Goal: Transaction & Acquisition: Purchase product/service

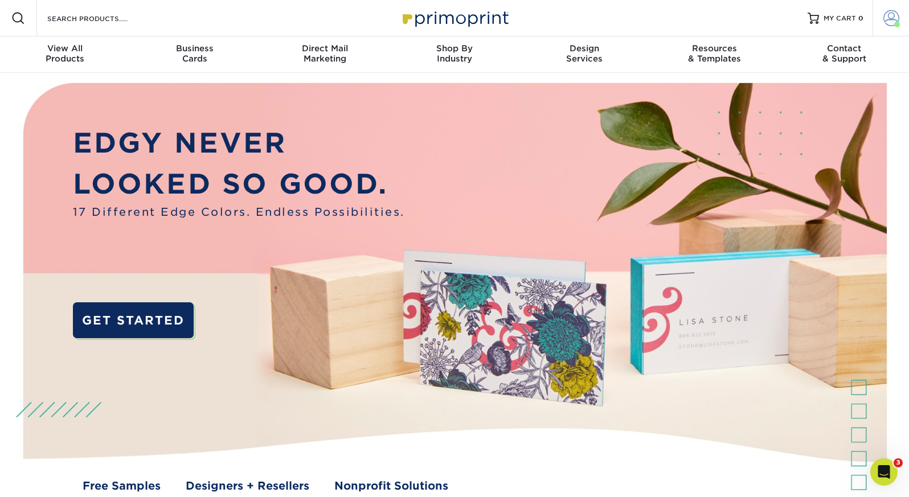
click at [901, 15] on link "Account" at bounding box center [890, 18] width 36 height 36
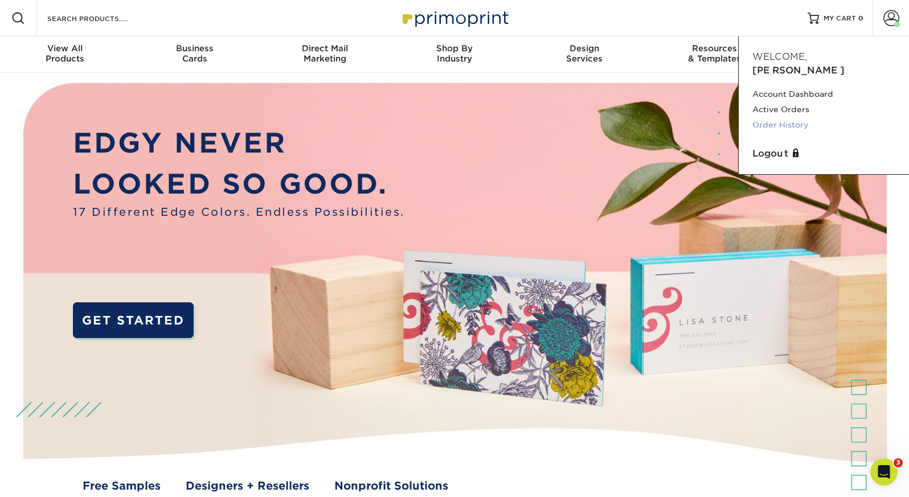
click at [802, 117] on link "Order History" at bounding box center [823, 124] width 143 height 15
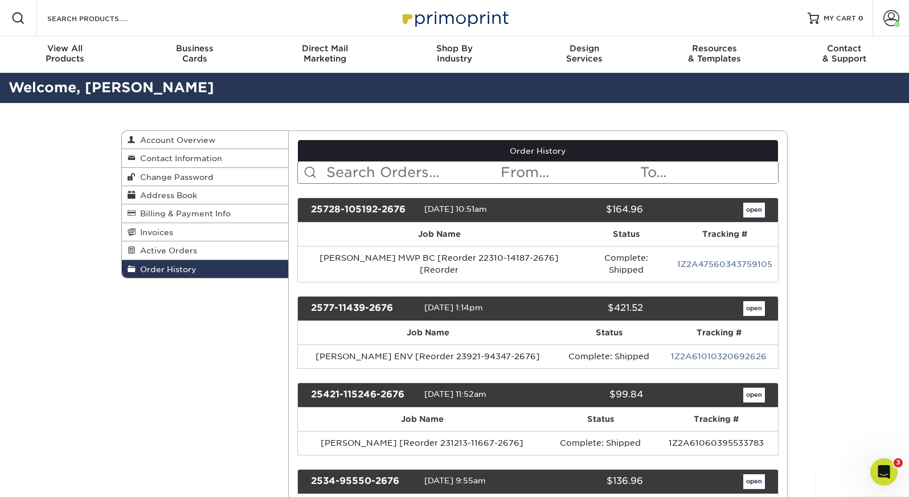
click at [366, 166] on input "text" at bounding box center [412, 173] width 175 height 22
type input "plentzas"
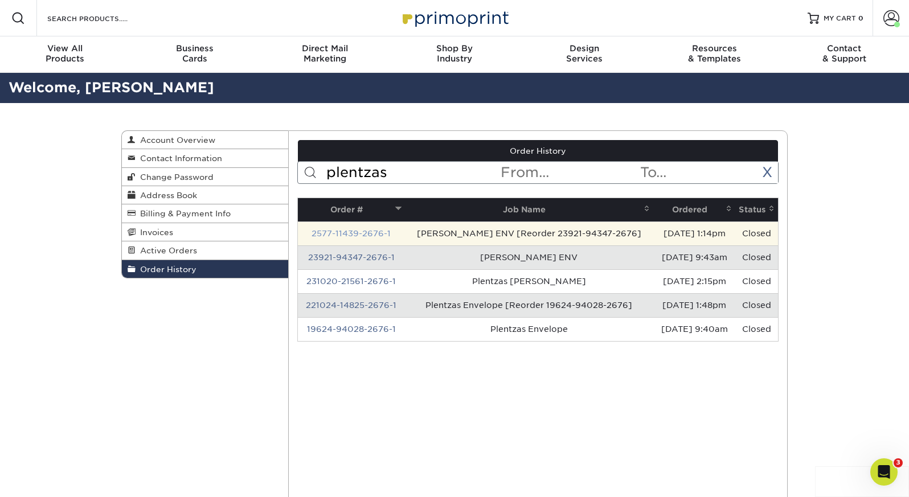
click at [337, 233] on link "2577-11439-2676-1" at bounding box center [350, 233] width 79 height 9
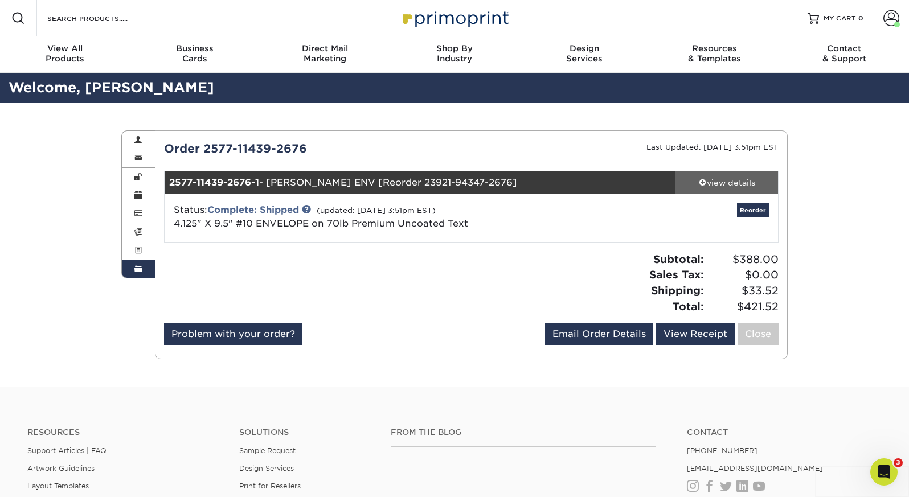
click at [738, 181] on div "view details" at bounding box center [726, 182] width 102 height 11
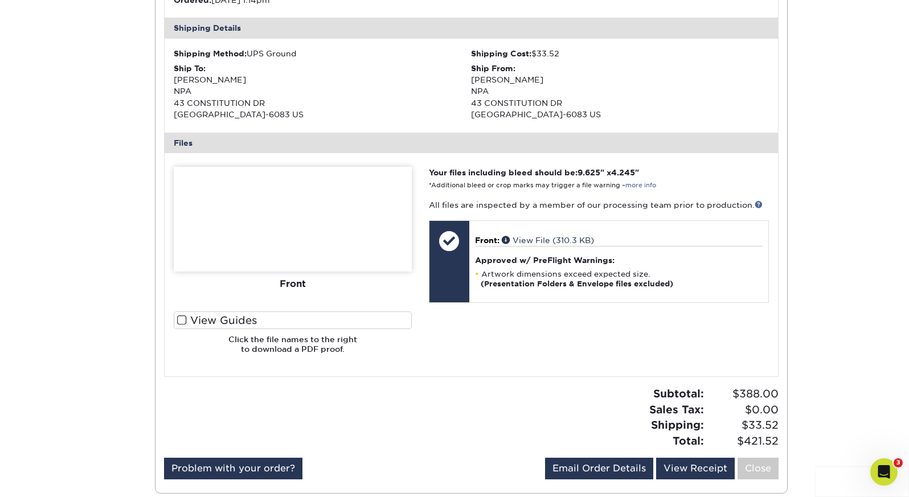
scroll to position [342, 0]
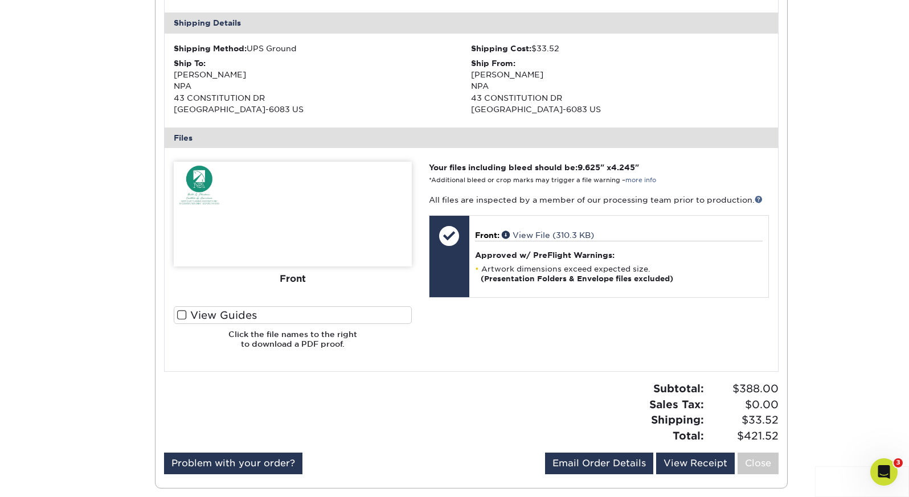
click at [251, 309] on label "View Guides" at bounding box center [293, 315] width 238 height 18
click at [0, 0] on input "View Guides" at bounding box center [0, 0] width 0 height 0
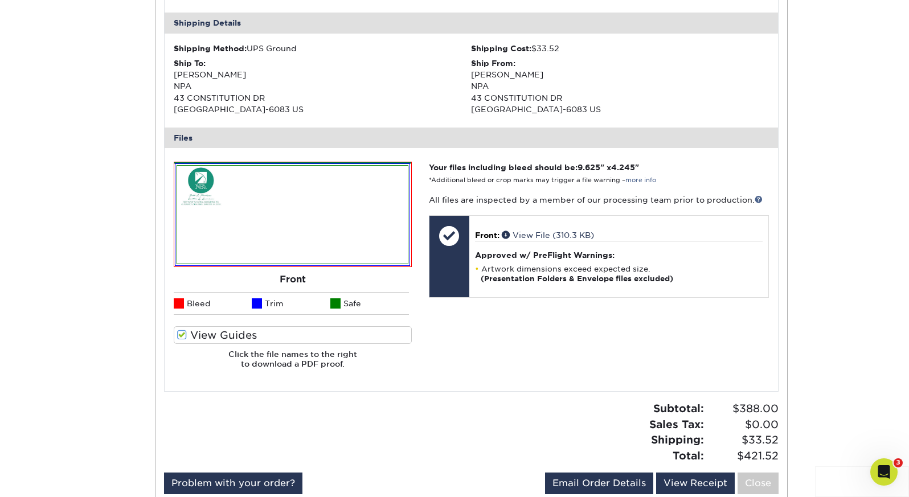
click at [251, 309] on li "Bleed" at bounding box center [213, 303] width 79 height 23
click at [239, 330] on label "View Guides" at bounding box center [293, 335] width 238 height 18
click at [0, 0] on input "View Guides" at bounding box center [0, 0] width 0 height 0
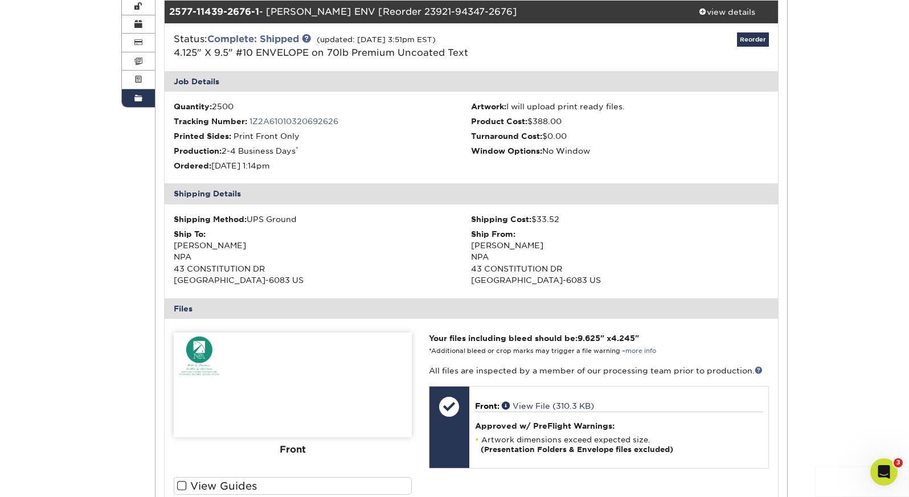
scroll to position [0, 0]
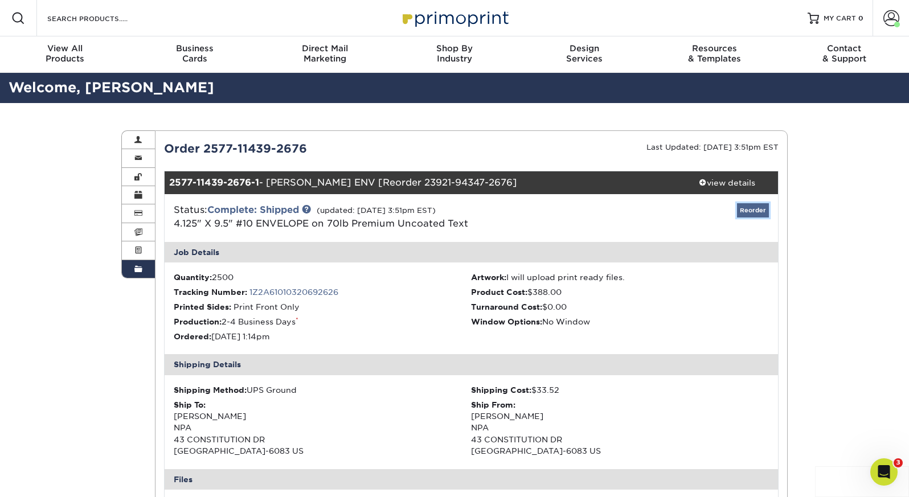
click at [762, 208] on link "Reorder" at bounding box center [753, 210] width 32 height 14
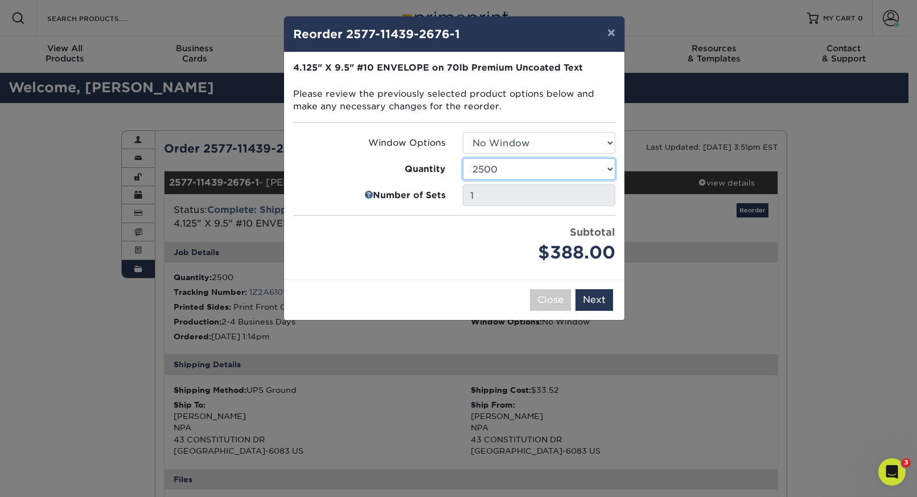
click at [497, 164] on select "250 500 1000 2500 5000 10000 15000 20000 25000" at bounding box center [539, 169] width 153 height 22
click at [463, 158] on select "250 500 1000 2500 5000 10000 15000 20000 25000" at bounding box center [539, 169] width 153 height 22
click at [548, 303] on button "Close" at bounding box center [550, 300] width 41 height 22
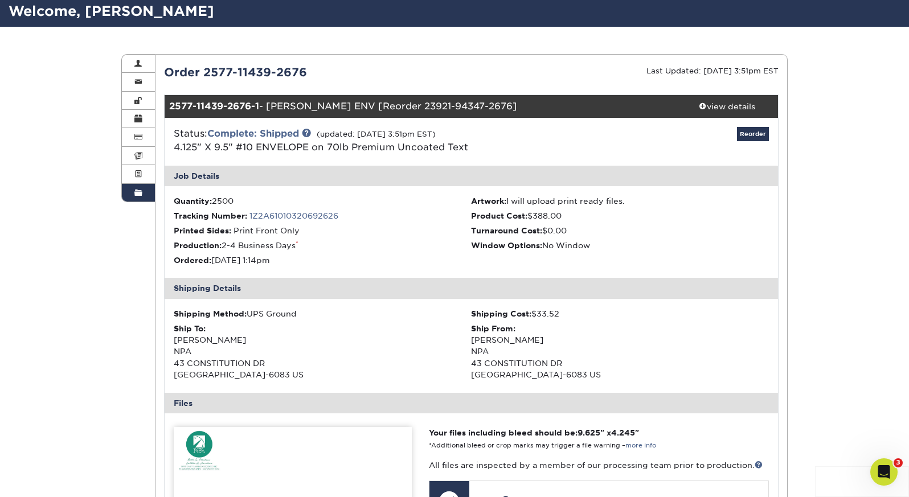
scroll to position [57, 0]
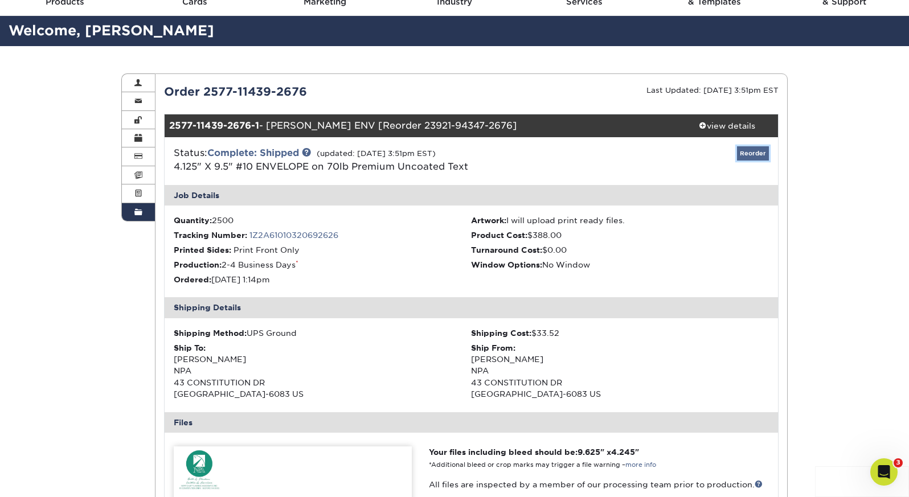
click at [750, 159] on link "Reorder" at bounding box center [753, 153] width 32 height 14
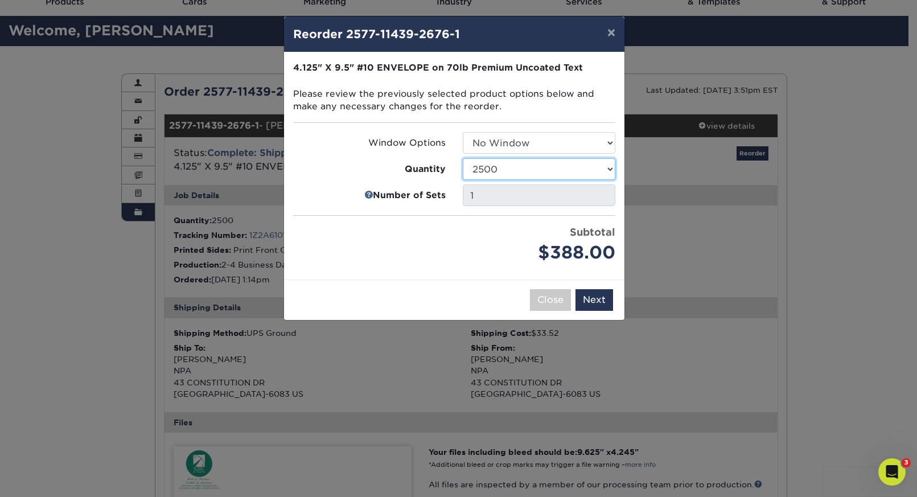
click at [523, 170] on select "250 500 1000 2500 5000 10000 15000 20000 25000" at bounding box center [539, 169] width 153 height 22
click at [463, 158] on select "250 500 1000 2500 5000 10000 15000 20000 25000" at bounding box center [539, 169] width 153 height 22
click at [495, 175] on select "250 500 1000 2500 5000 10000 15000 20000 25000" at bounding box center [539, 169] width 153 height 22
click at [463, 158] on select "250 500 1000 2500 5000 10000 15000 20000 25000" at bounding box center [539, 169] width 153 height 22
click at [492, 165] on select "250 500 1000 2500 5000 10000 15000 20000 25000" at bounding box center [539, 169] width 153 height 22
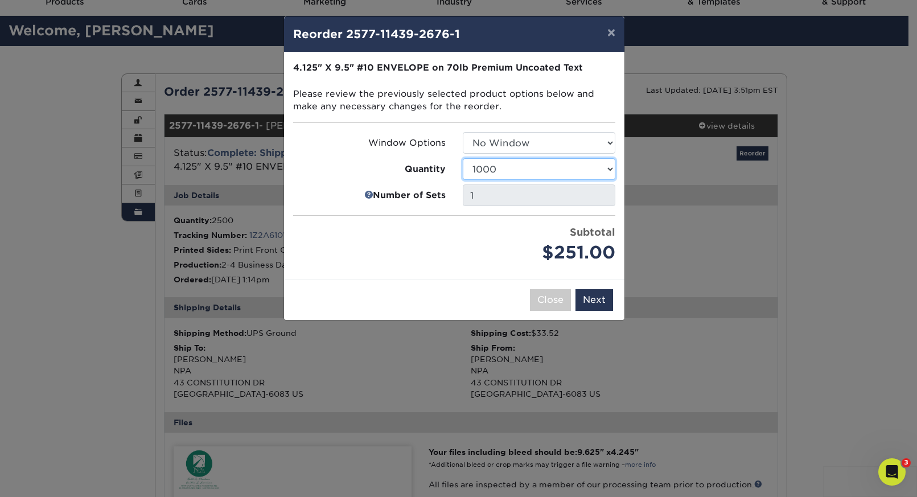
select select "02d8d163-ee8f-41cc-acce-9863ad0deb38"
click at [463, 158] on select "250 500 1000 2500 5000 10000 15000 20000 25000" at bounding box center [539, 169] width 153 height 22
click at [602, 302] on button "Next" at bounding box center [595, 300] width 38 height 22
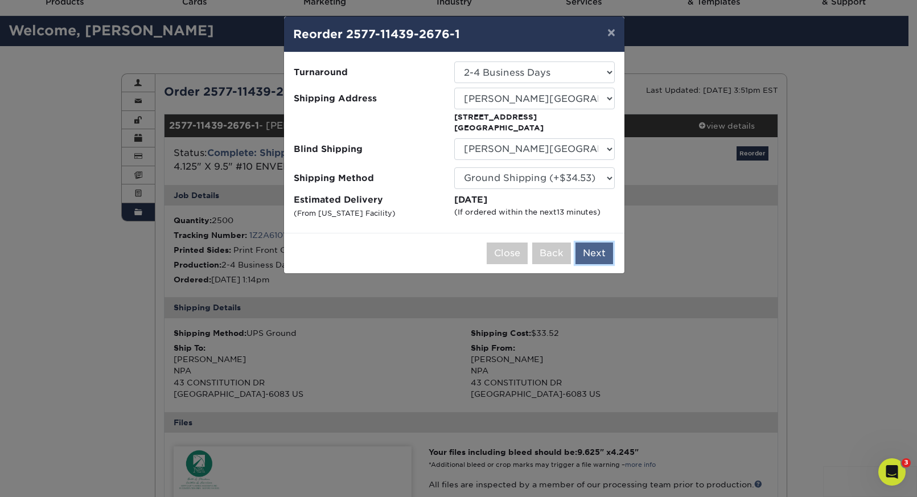
click at [592, 252] on button "Next" at bounding box center [595, 254] width 38 height 22
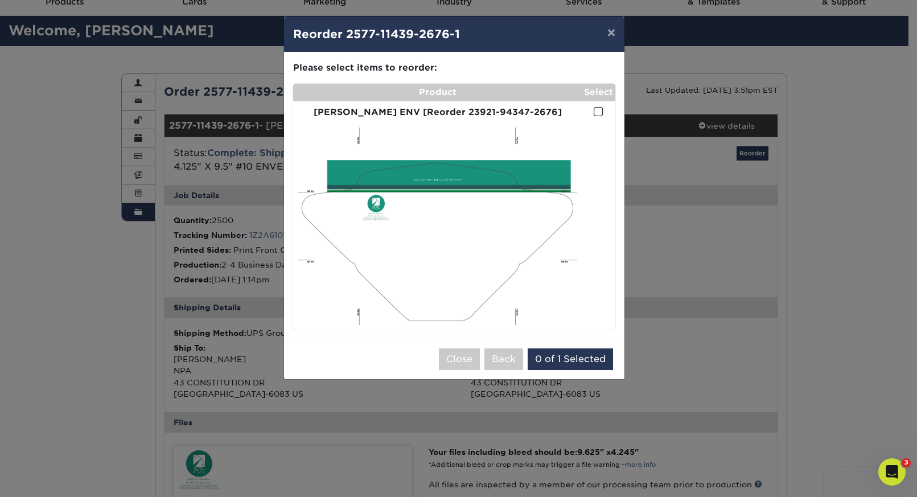
click at [596, 112] on span at bounding box center [599, 111] width 10 height 11
click at [0, 0] on input "checkbox" at bounding box center [0, 0] width 0 height 0
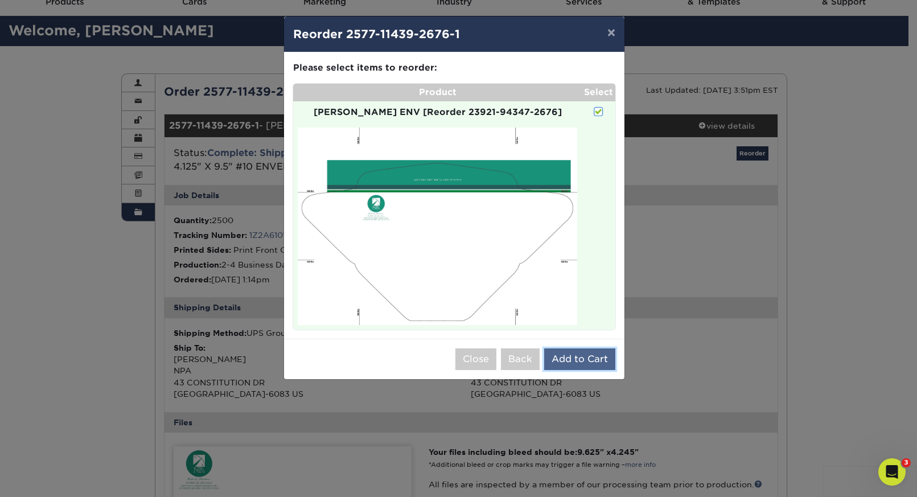
click at [583, 363] on button "Add to Cart" at bounding box center [579, 359] width 71 height 22
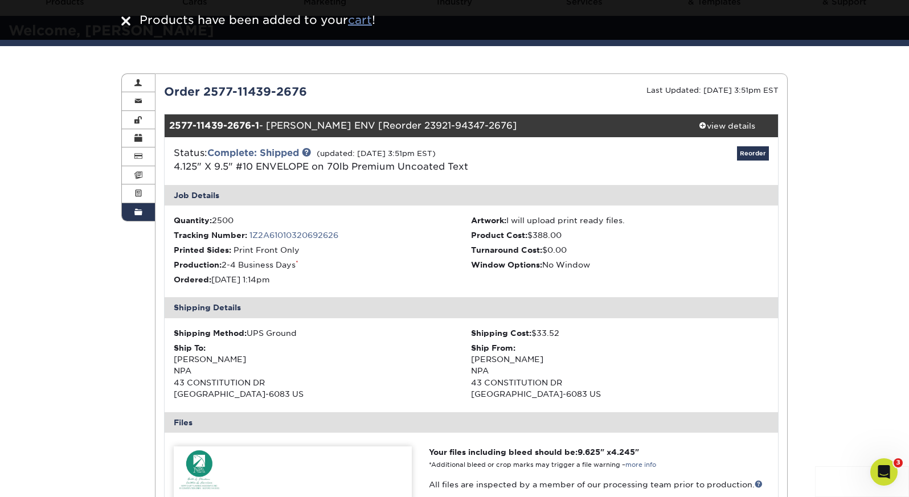
click at [366, 19] on u "cart" at bounding box center [360, 20] width 24 height 14
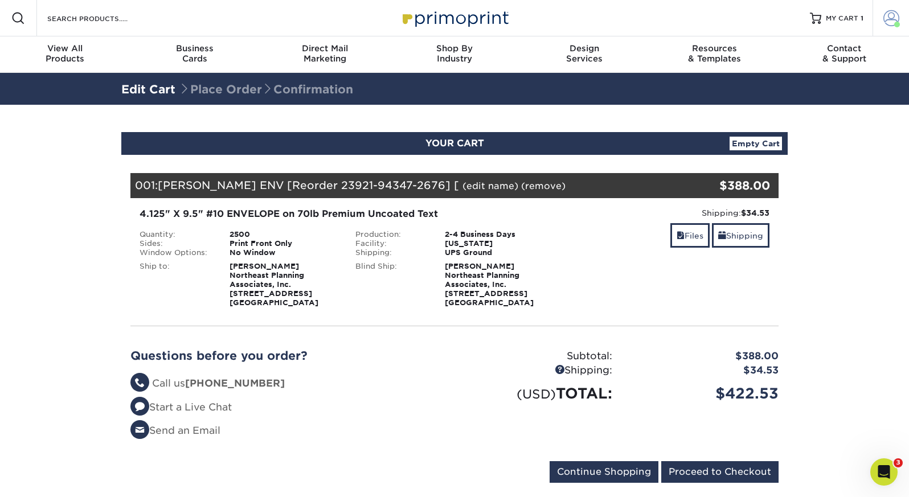
click at [897, 13] on span at bounding box center [891, 18] width 16 height 16
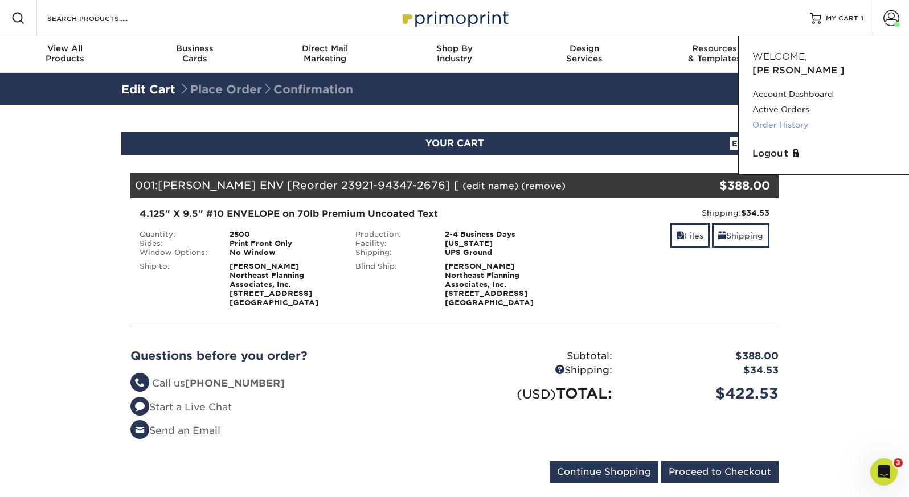
click at [781, 117] on link "Order History" at bounding box center [823, 124] width 143 height 15
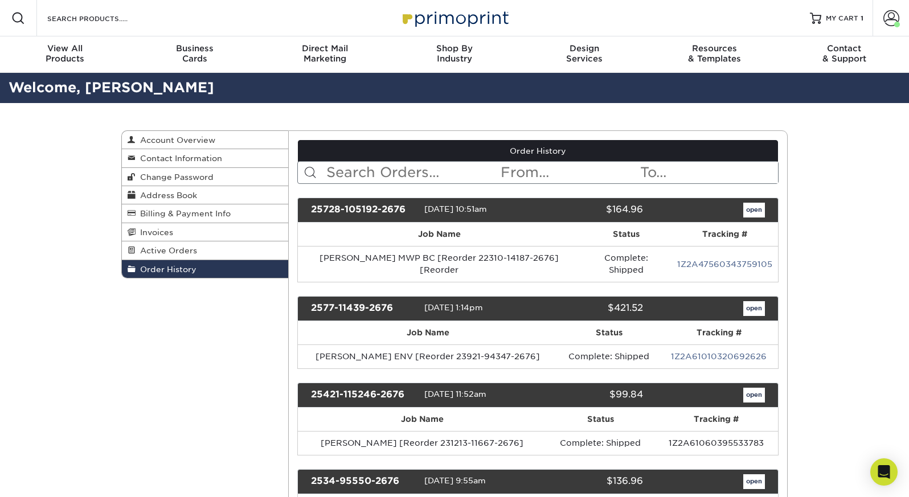
click at [384, 169] on input "text" at bounding box center [412, 173] width 175 height 22
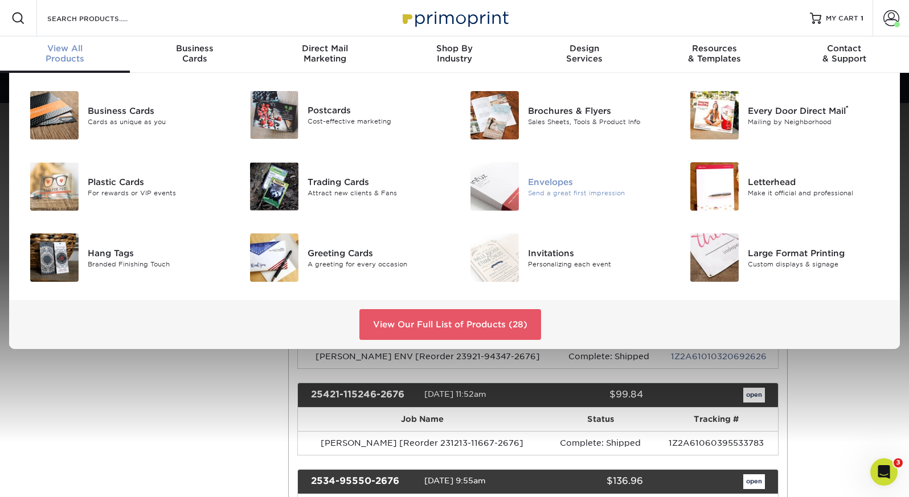
click at [589, 200] on div "Envelopes Send a great first impression" at bounding box center [601, 186] width 147 height 48
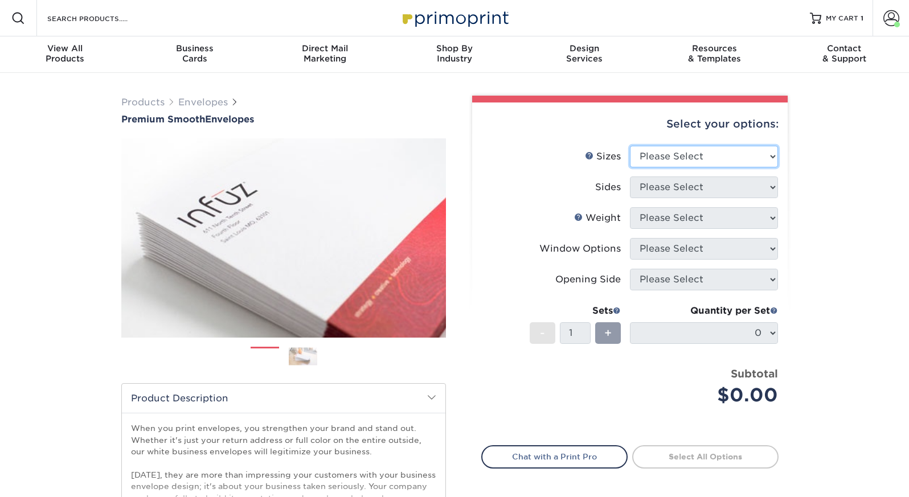
click at [725, 158] on select "Please Select 8.875" x 3.875" 4.125" x 9.5" 5.25" x 7.25" 9" x 12"" at bounding box center [704, 157] width 148 height 22
select select "4.12x9.50"
click at [630, 146] on select "Please Select 8.875" x 3.875" 4.125" x 9.5" 5.25" x 7.25" 9" x 12"" at bounding box center [704, 157] width 148 height 22
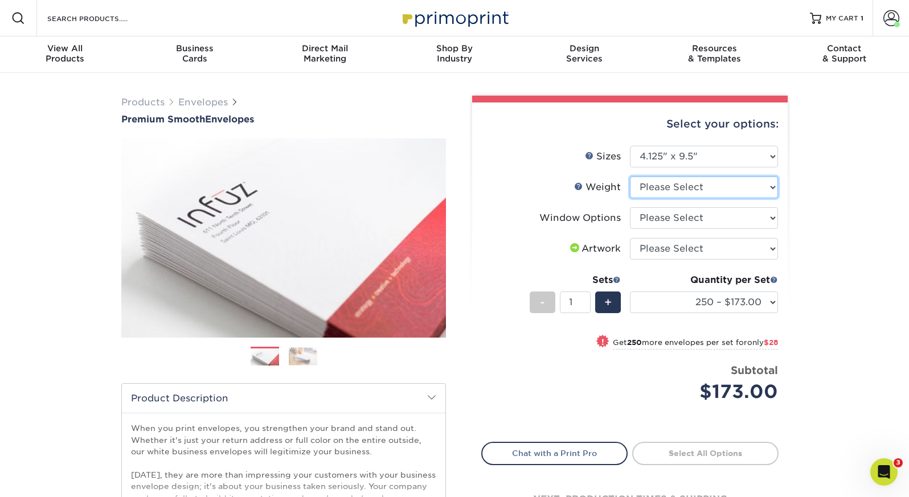
click at [702, 191] on select "Please Select 70LB" at bounding box center [704, 187] width 148 height 22
select select "70LB"
click at [630, 176] on select "Please Select 70LB" at bounding box center [704, 187] width 148 height 22
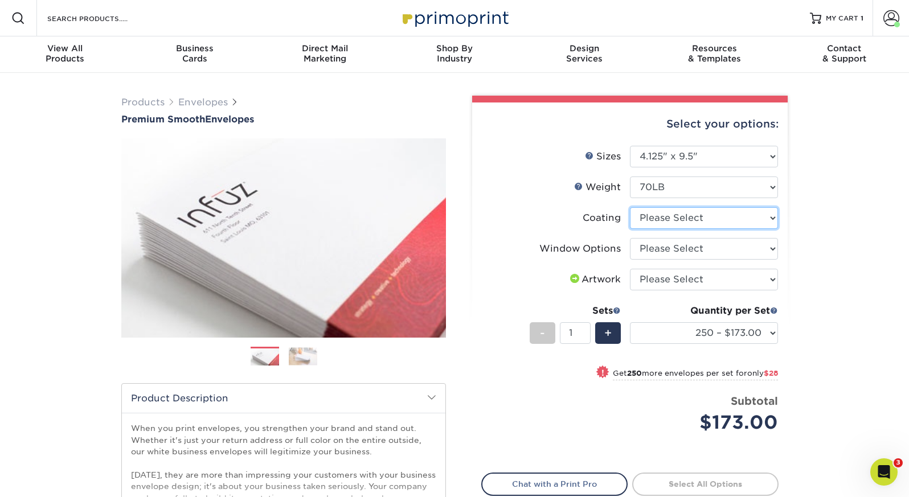
click at [693, 224] on select at bounding box center [704, 218] width 148 height 22
select select "3e7618de-abca-4bda-9f97-8b9129e913d8"
click at [630, 207] on select at bounding box center [704, 218] width 148 height 22
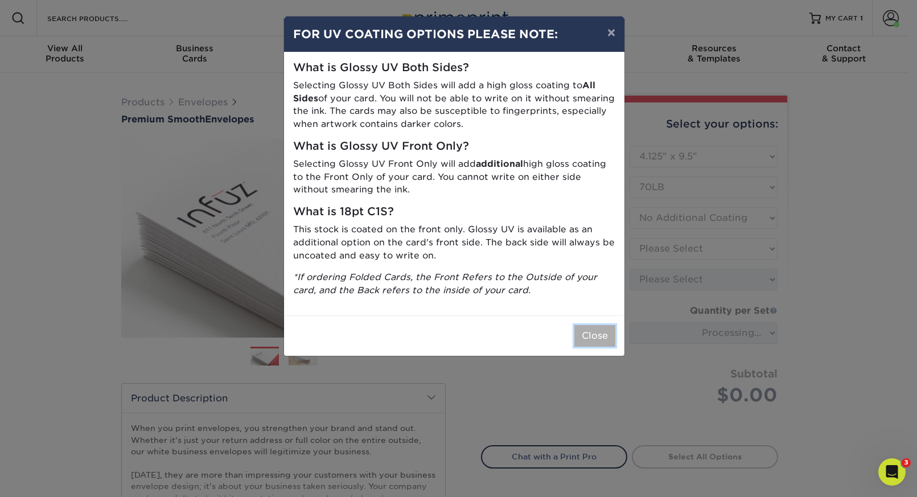
click at [596, 338] on button "Close" at bounding box center [594, 336] width 41 height 22
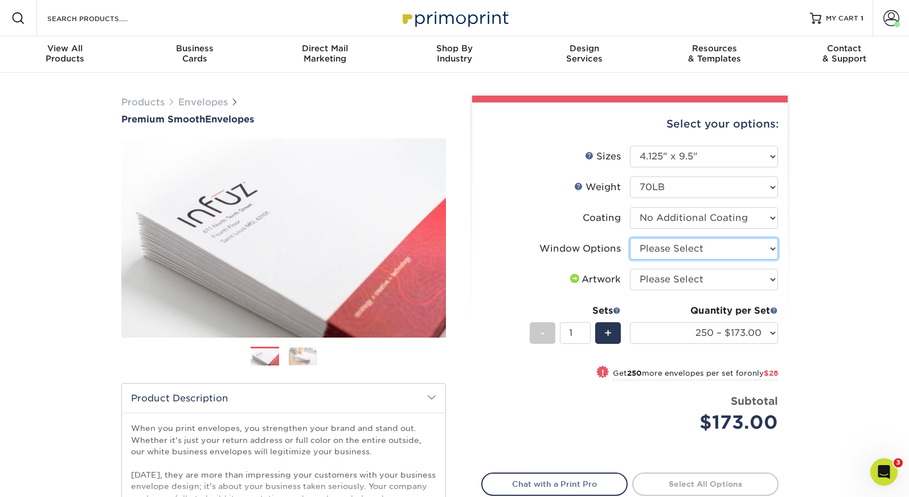
click at [707, 251] on select "Please Select No Window Window (Left Side)" at bounding box center [704, 249] width 148 height 22
select select "1f9e9f9f-4237-4243-ba79-49052844f6e6"
click at [630, 238] on select "Please Select No Window Window (Left Side)" at bounding box center [704, 249] width 148 height 22
click at [693, 288] on select "Please Select I will upload files I need a design - $50" at bounding box center [704, 280] width 148 height 22
select select "upload"
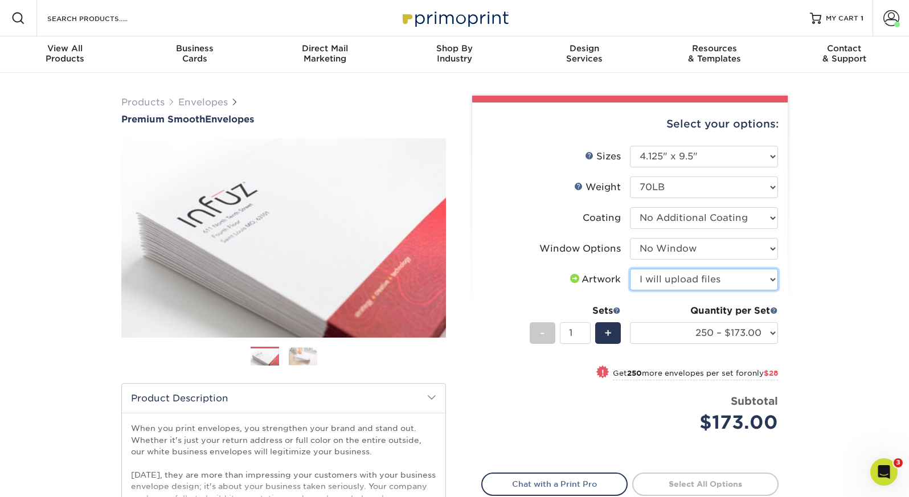
click at [630, 269] on select "Please Select I will upload files I need a design - $50" at bounding box center [704, 280] width 148 height 22
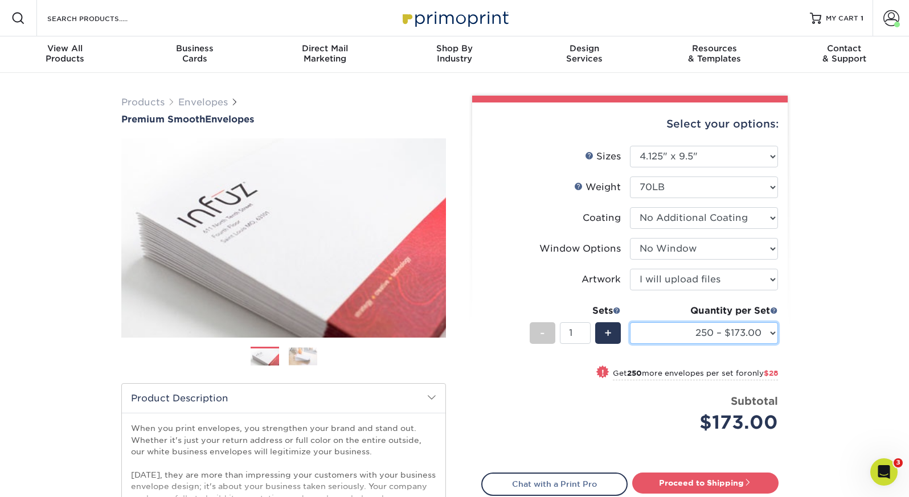
click at [689, 336] on select "250 – $173.00 500 – $201.00 1000 – $251.00 2500 – $388.00 5000 – $566.00 10000 …" at bounding box center [704, 333] width 148 height 22
click at [630, 322] on select "250 – $173.00 500 – $201.00 1000 – $251.00 2500 – $388.00 5000 – $566.00 10000 …" at bounding box center [704, 333] width 148 height 22
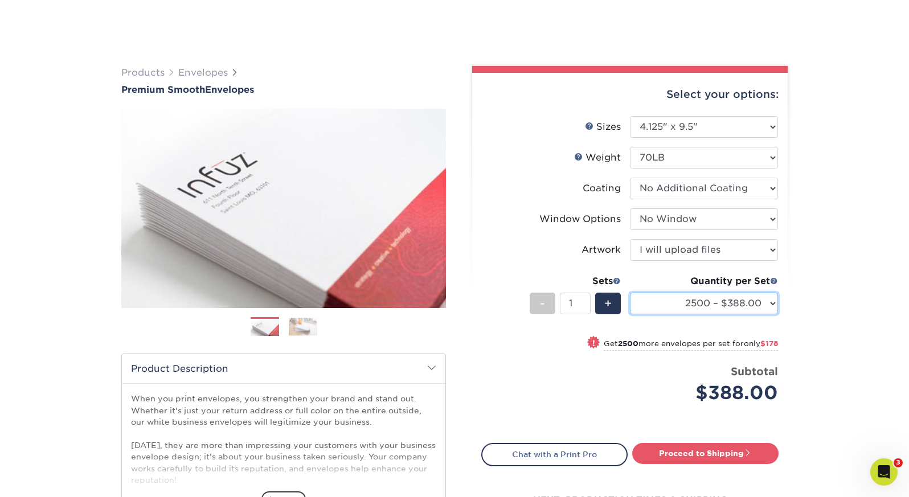
scroll to position [114, 0]
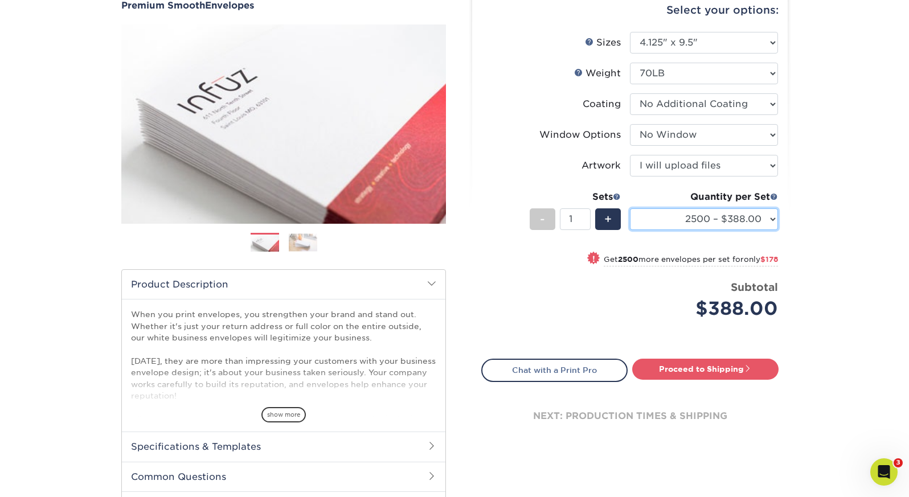
click at [685, 221] on select "250 – $173.00 500 – $201.00 1000 – $251.00 2500 – $388.00 5000 – $566.00 10000 …" at bounding box center [704, 219] width 148 height 22
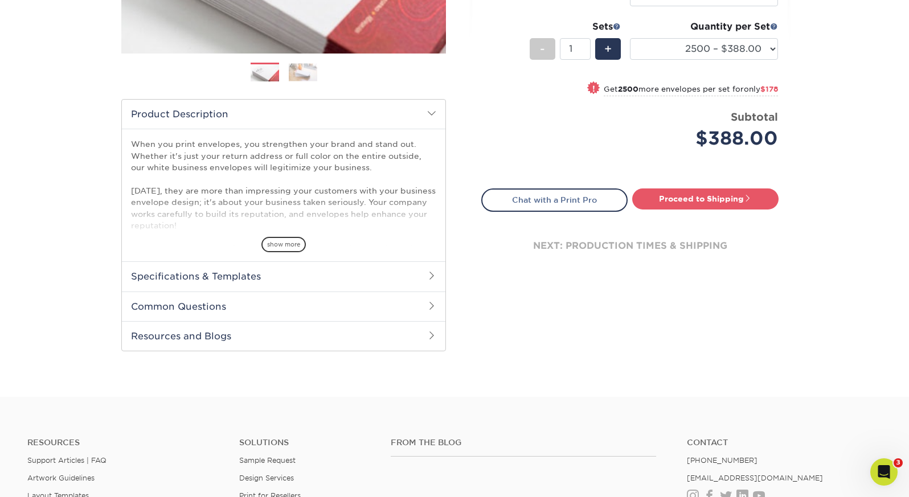
scroll to position [285, 0]
click at [685, 53] on select "250 – $173.00 500 – $201.00 1000 – $251.00 2500 – $388.00 5000 – $566.00 10000 …" at bounding box center [704, 49] width 148 height 22
click at [630, 38] on select "250 – $173.00 500 – $201.00 1000 – $251.00 2500 – $388.00 5000 – $566.00 10000 …" at bounding box center [704, 49] width 148 height 22
click at [708, 44] on select "250 – $173.00 500 – $201.00 1000 – $251.00 2500 – $388.00 5000 – $566.00 10000 …" at bounding box center [704, 49] width 148 height 22
select select "5000 – $566.00"
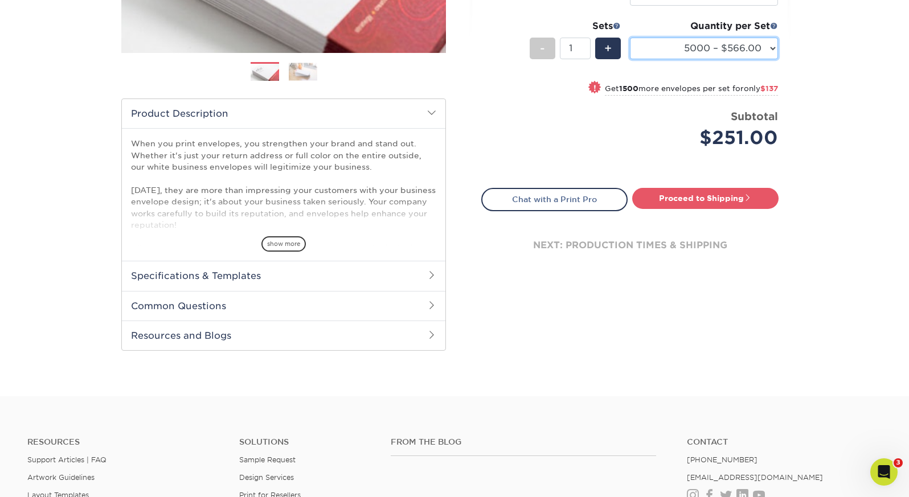
click at [630, 38] on select "250 – $173.00 500 – $201.00 1000 – $251.00 2500 – $388.00 5000 – $566.00 10000 …" at bounding box center [704, 49] width 148 height 22
